Goal: Task Accomplishment & Management: Manage account settings

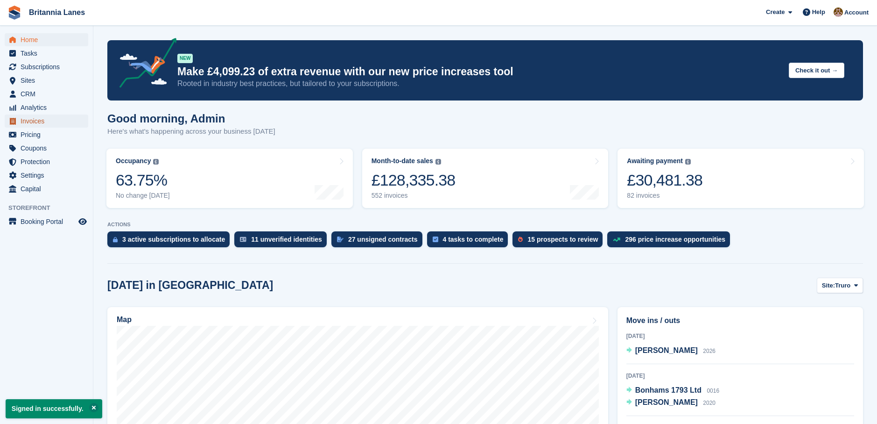
click at [42, 120] on span "Invoices" at bounding box center [49, 120] width 56 height 13
click at [48, 90] on span "CRM" at bounding box center [49, 93] width 56 height 13
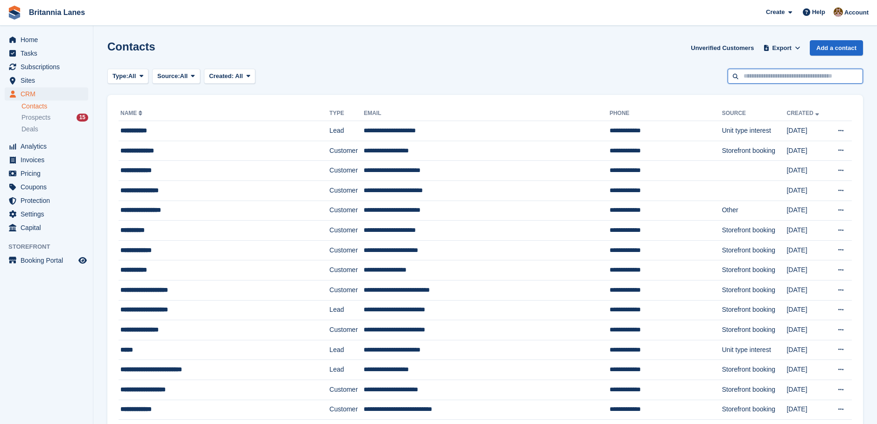
click at [763, 80] on input "text" at bounding box center [795, 76] width 135 height 15
type input "*******"
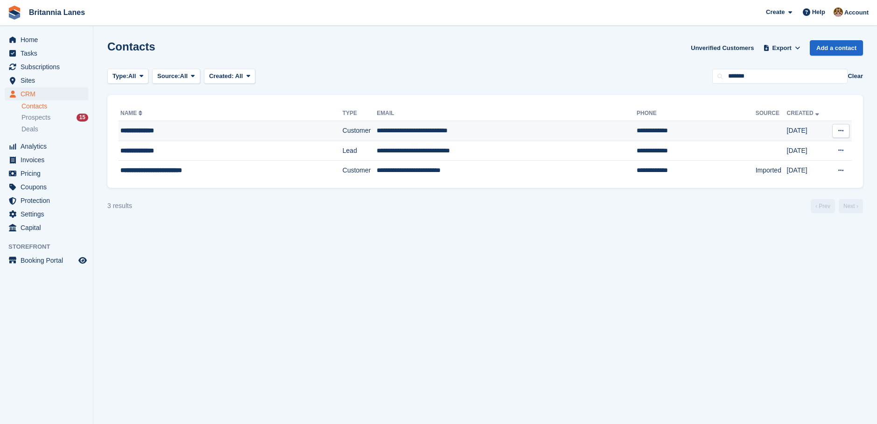
click at [343, 133] on td "Customer" at bounding box center [360, 131] width 35 height 20
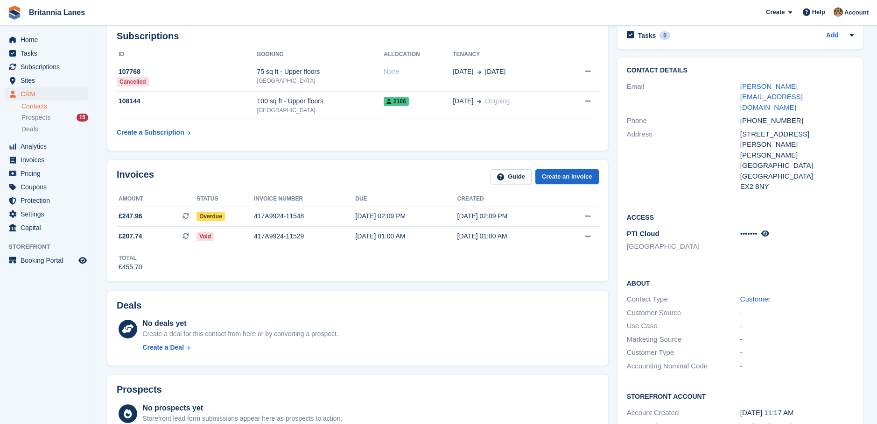
scroll to position [140, 0]
click at [587, 216] on icon at bounding box center [588, 215] width 5 height 6
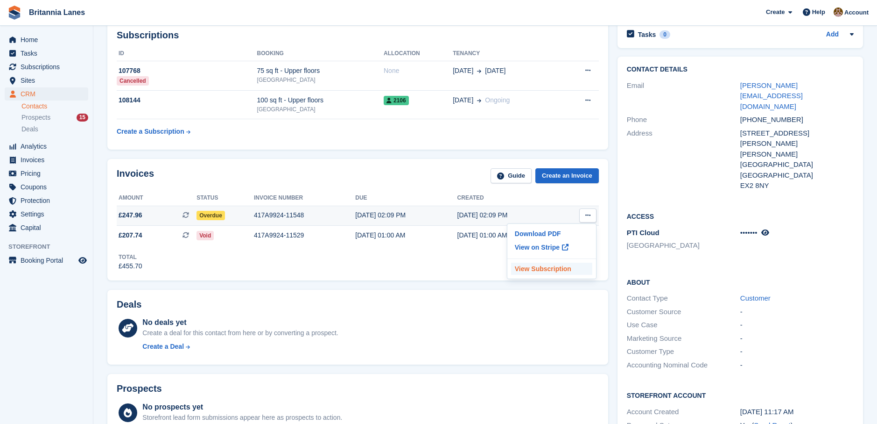
click at [545, 266] on p "View Subscription" at bounding box center [551, 268] width 81 height 12
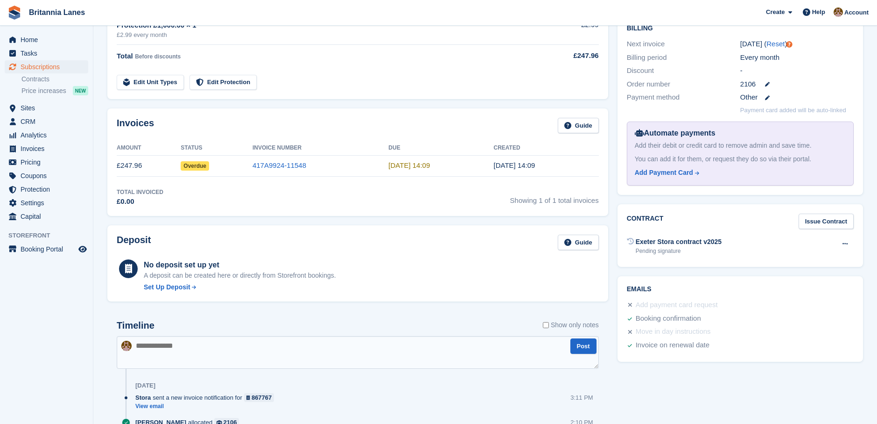
scroll to position [374, 0]
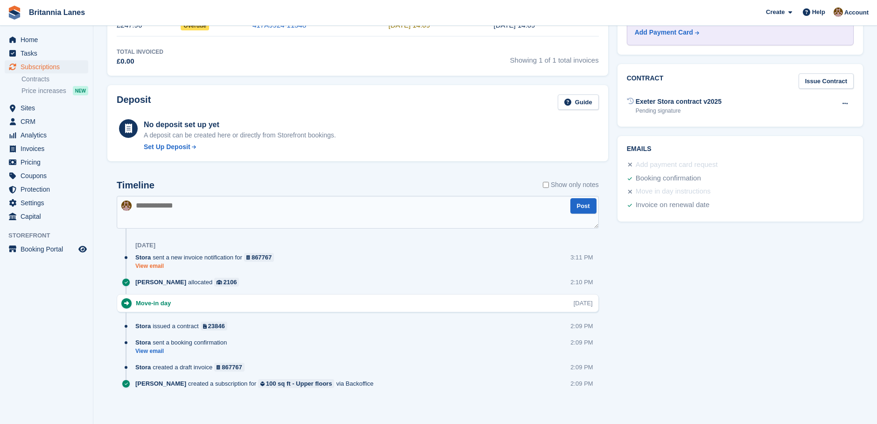
click at [157, 265] on link "View email" at bounding box center [206, 266] width 143 height 8
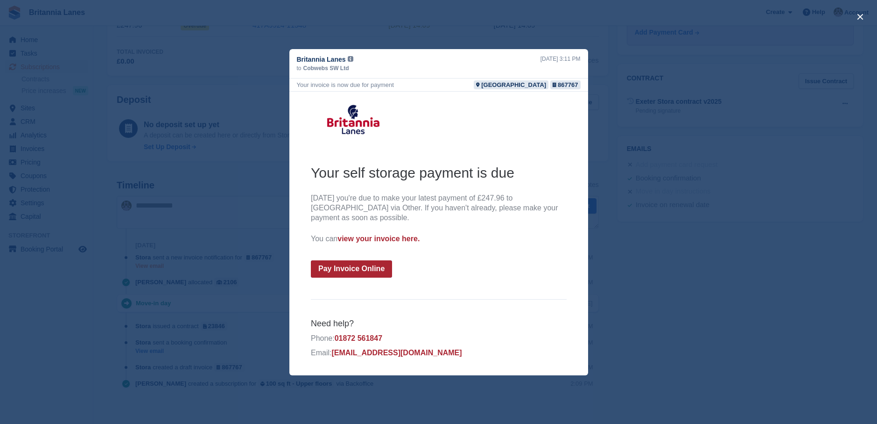
scroll to position [0, 0]
click at [654, 95] on div "close" at bounding box center [438, 212] width 877 height 424
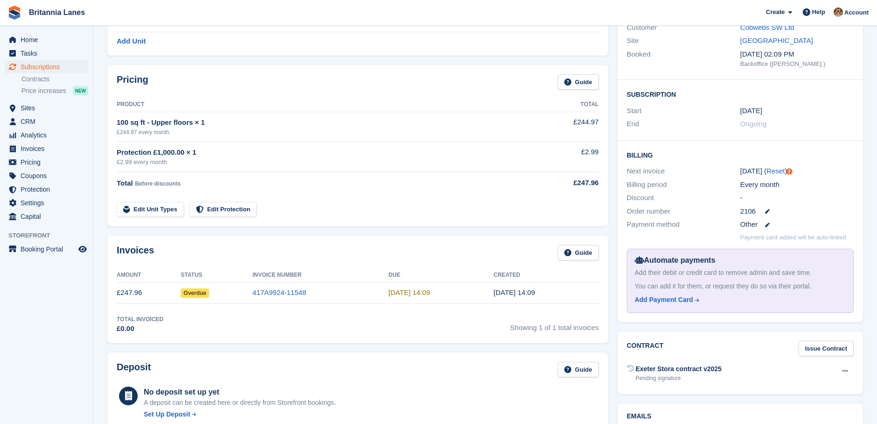
scroll to position [140, 0]
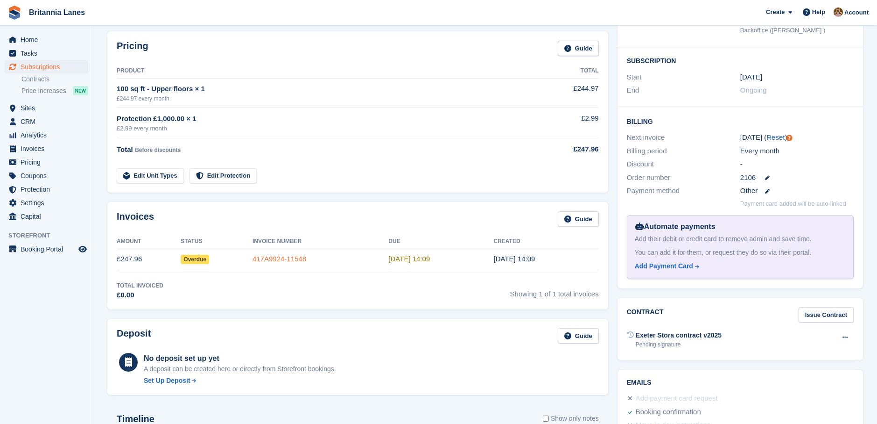
click at [289, 259] on link "417A9924-11548" at bounding box center [280, 259] width 54 height 8
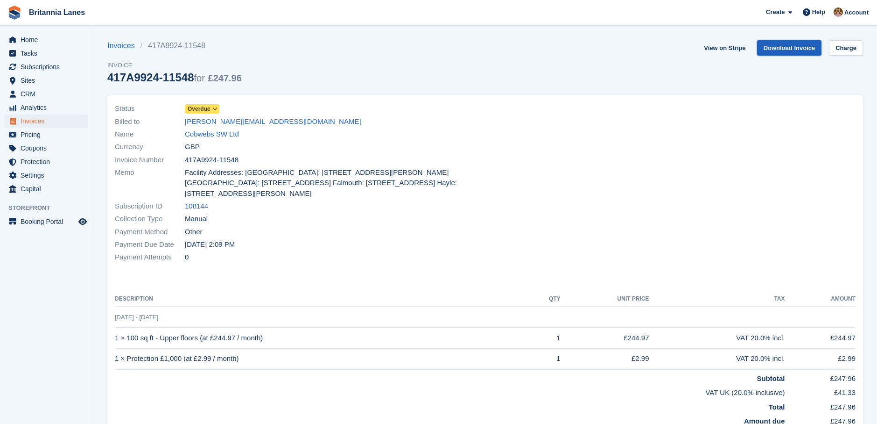
click at [783, 45] on link "Download Invoice" at bounding box center [789, 47] width 65 height 15
drag, startPoint x: 297, startPoint y: 122, endPoint x: 184, endPoint y: 124, distance: 112.5
click at [184, 124] on div "Billed to hannah.hooper@cobwebs-sw.co.uk" at bounding box center [297, 121] width 365 height 13
copy div "hannah.hooper@cobwebs-sw.co.uk"
drag, startPoint x: 40, startPoint y: 96, endPoint x: 2, endPoint y: 101, distance: 37.6
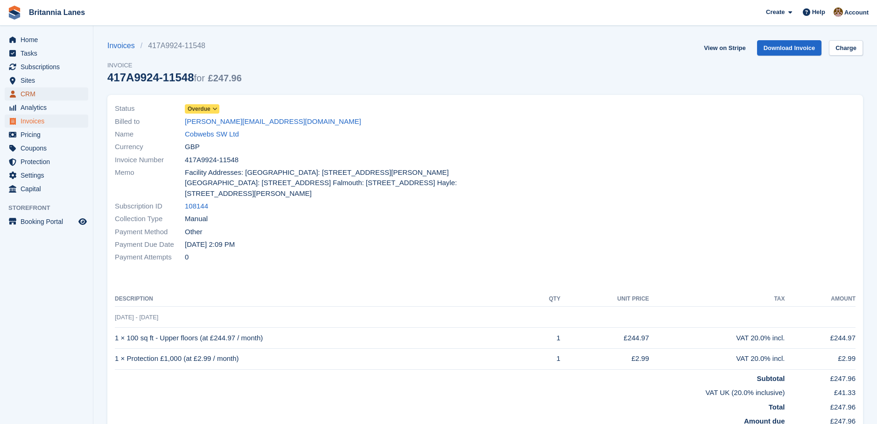
click at [39, 96] on span "CRM" at bounding box center [49, 93] width 56 height 13
